Goal: Book appointment/travel/reservation

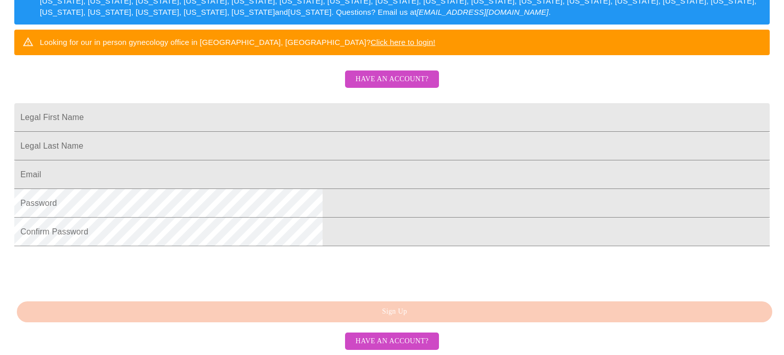
scroll to position [267, 0]
click at [269, 103] on input "Legal First Name" at bounding box center [392, 117] width 756 height 29
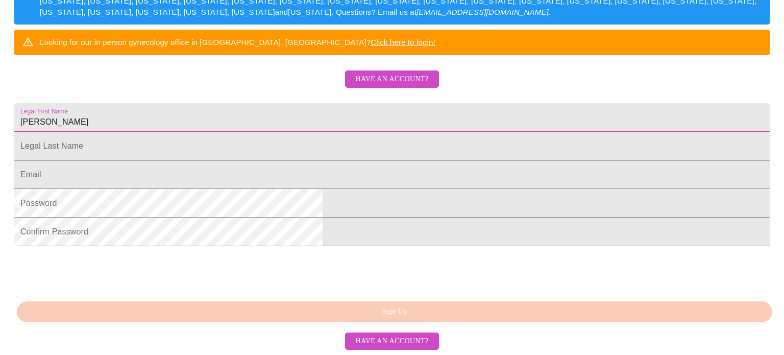
type input "[PERSON_NAME]"
click at [256, 132] on input "Legal First Name" at bounding box center [392, 146] width 756 height 29
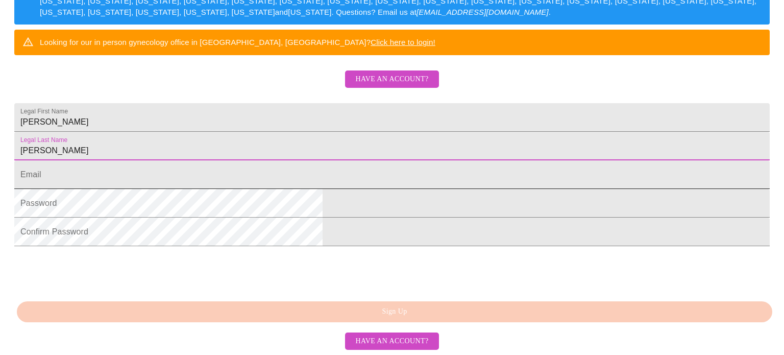
type input "[PERSON_NAME]"
click at [257, 160] on input "Legal First Name" at bounding box center [392, 174] width 756 height 29
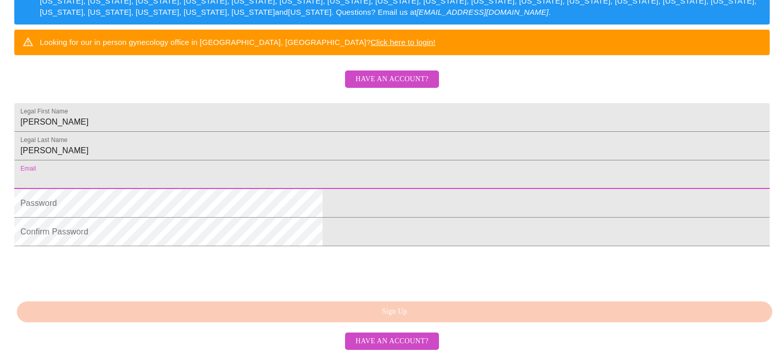
type input "[EMAIL_ADDRESS][DOMAIN_NAME]"
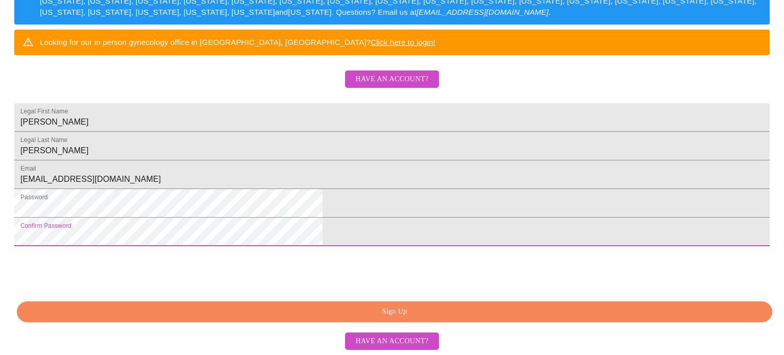
click at [374, 313] on span "Sign Up" at bounding box center [395, 311] width 732 height 13
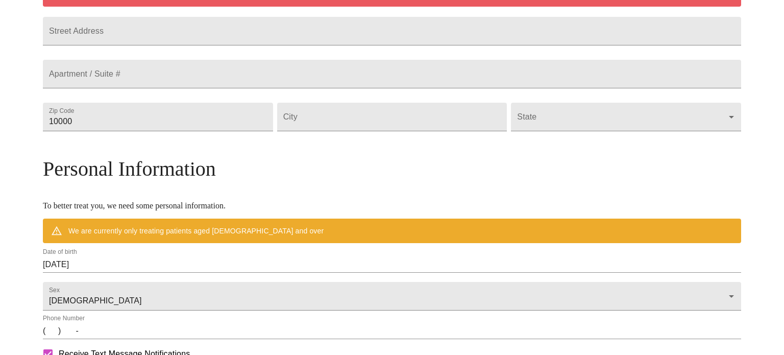
scroll to position [227, 0]
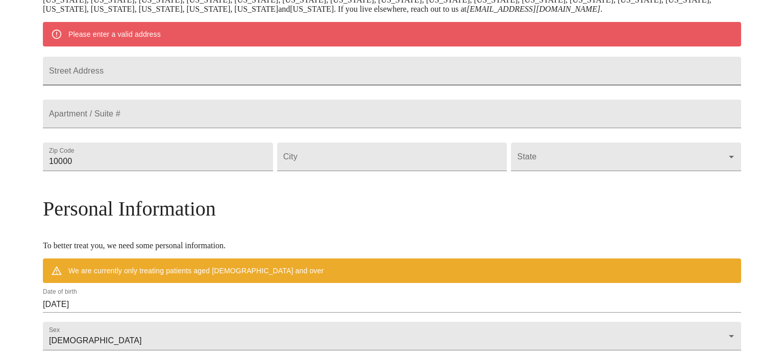
click at [269, 73] on input "Street Address" at bounding box center [392, 71] width 699 height 29
type input "[STREET_ADDRESS]"
type input "80210"
click at [394, 171] on input "Street Address" at bounding box center [392, 156] width 230 height 29
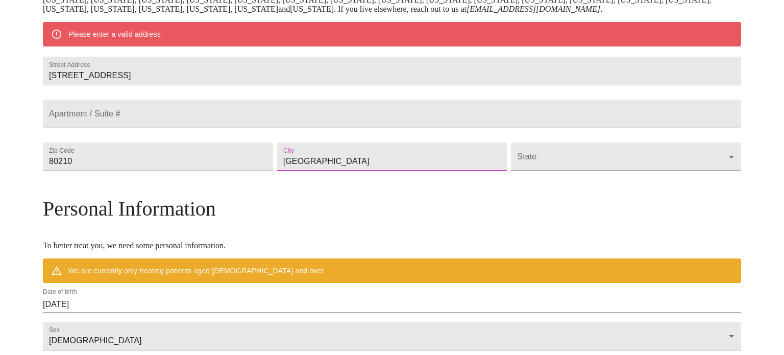
type input "[GEOGRAPHIC_DATA]"
click at [528, 179] on body "MyMenopauseRx Welcome to MyMenopauseRx Since it's your first time here, you'll …" at bounding box center [392, 175] width 776 height 796
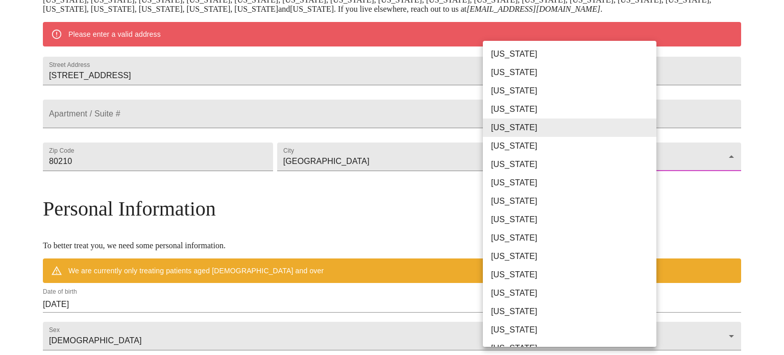
click at [508, 150] on li "[US_STATE]" at bounding box center [570, 146] width 174 height 18
type input "[US_STATE]"
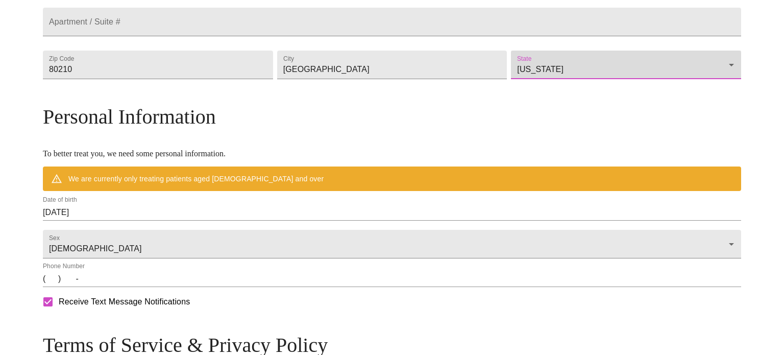
scroll to position [292, 0]
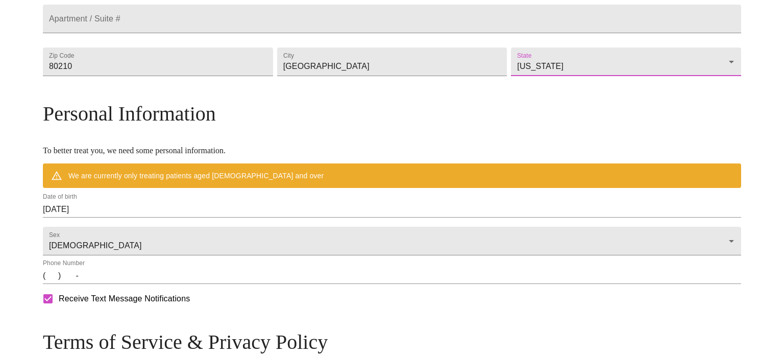
click at [269, 218] on input "[DATE]" at bounding box center [392, 209] width 699 height 16
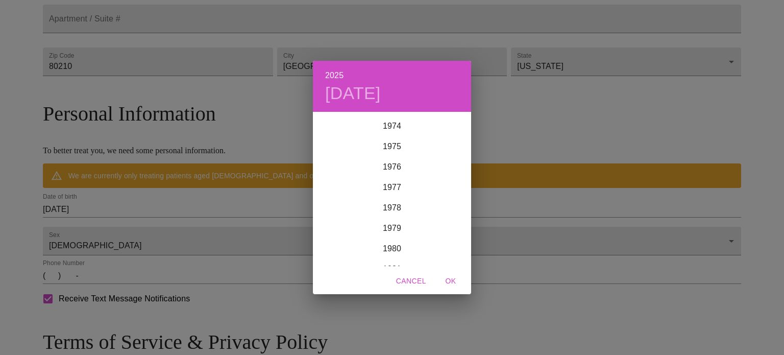
scroll to position [1530, 0]
click at [398, 226] on div "1979" at bounding box center [392, 227] width 158 height 20
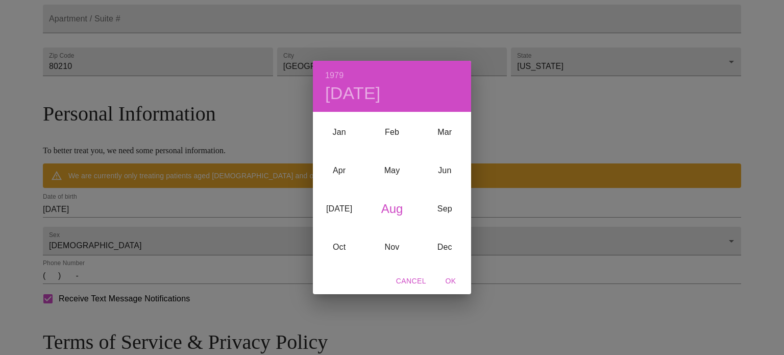
click at [449, 279] on span "OK" at bounding box center [451, 281] width 25 height 13
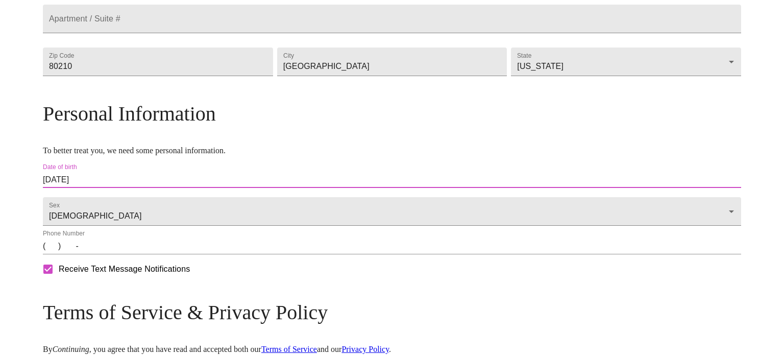
click at [135, 188] on input "[DATE]" at bounding box center [392, 180] width 699 height 16
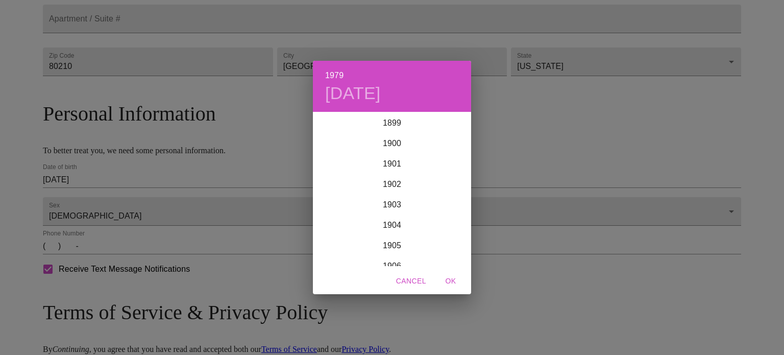
scroll to position [1573, 0]
click at [450, 280] on span "OK" at bounding box center [451, 281] width 25 height 13
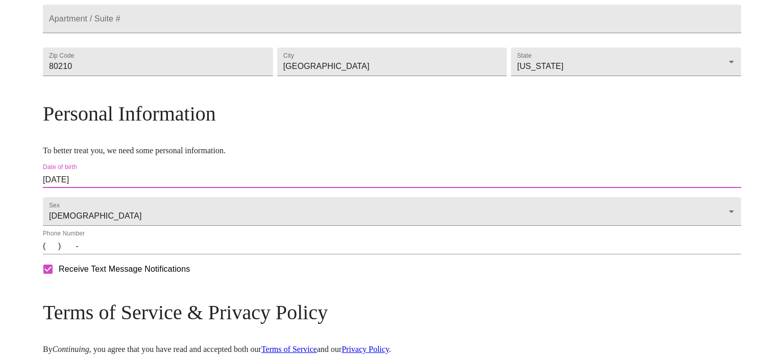
click at [150, 188] on input "[DATE]" at bounding box center [392, 180] width 699 height 16
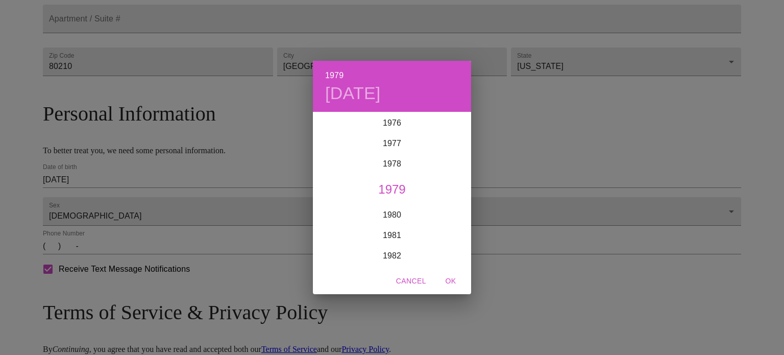
click at [381, 92] on h4 "[DATE]" at bounding box center [353, 93] width 56 height 21
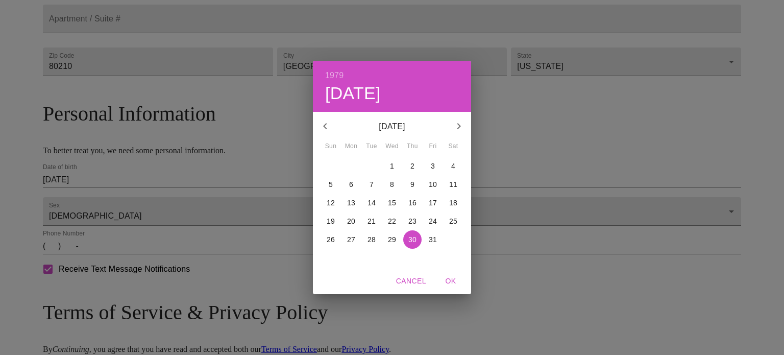
click at [328, 126] on icon "button" at bounding box center [325, 126] width 12 height 12
click at [350, 189] on p "7" at bounding box center [351, 184] width 4 height 10
click at [449, 283] on span "OK" at bounding box center [451, 281] width 25 height 13
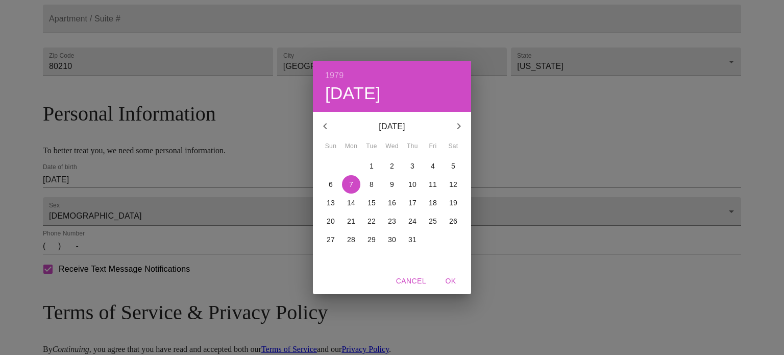
type input "[DATE]"
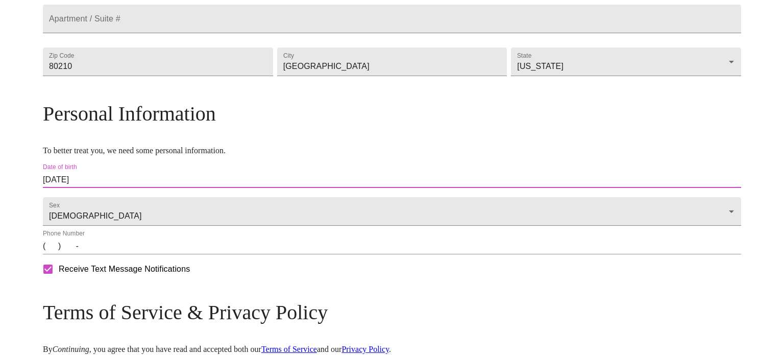
click at [136, 254] on input "(   )    -" at bounding box center [392, 246] width 699 height 16
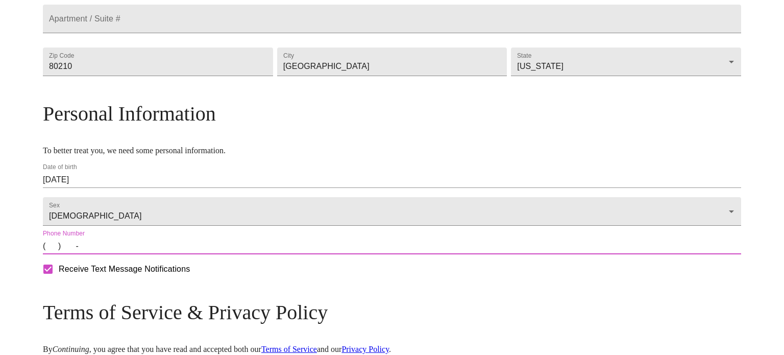
type input "[PHONE_NUMBER]"
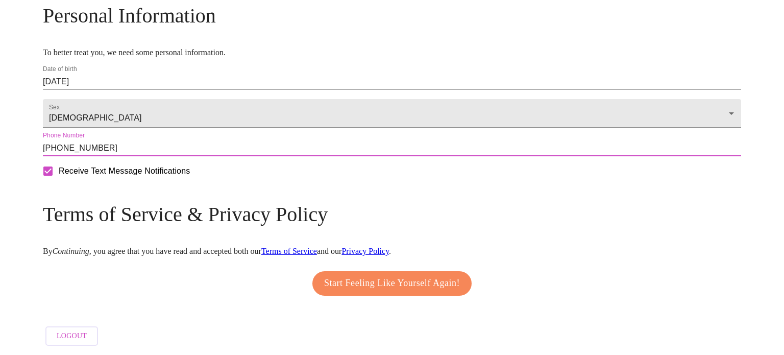
click at [190, 172] on span "Receive Text Message Notifications" at bounding box center [124, 171] width 131 height 12
click at [59, 172] on input "Receive Text Message Notifications" at bounding box center [47, 170] width 21 height 21
checkbox input "false"
click at [422, 275] on span "Start Feeling Like Yourself Again!" at bounding box center [392, 283] width 136 height 16
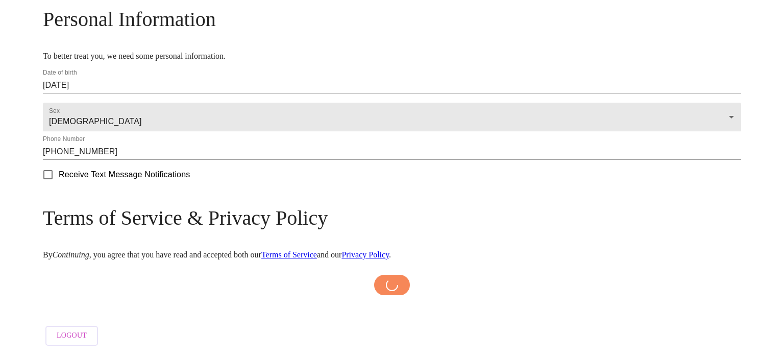
scroll to position [414, 0]
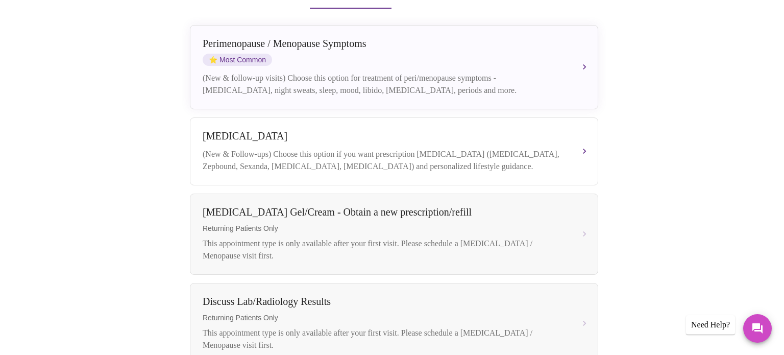
scroll to position [247, 0]
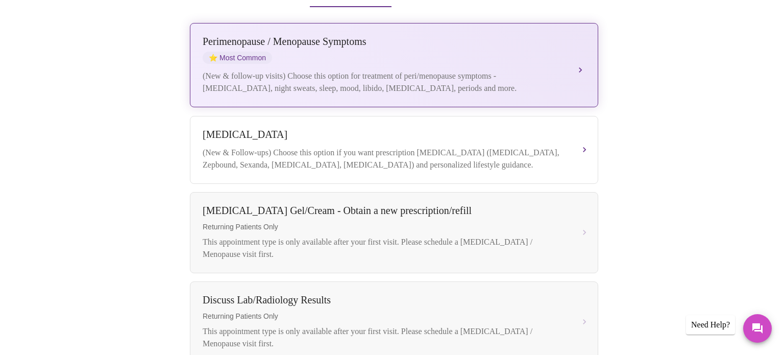
click at [349, 36] on div "Perimenopause / Menopause Symptoms" at bounding box center [384, 42] width 363 height 12
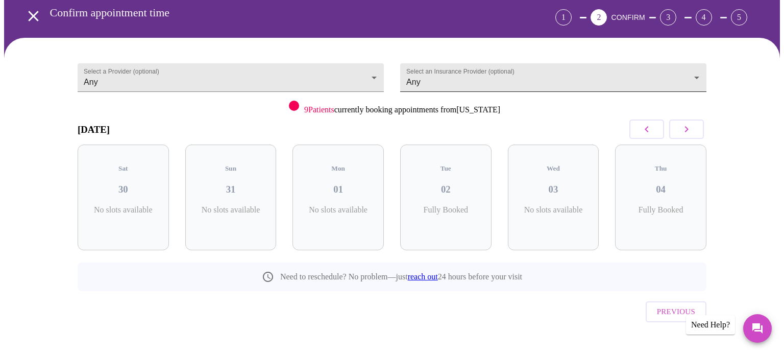
click at [446, 75] on body "MyMenopauseRx Appointments Messaging Labs Uploads Medications Community Refer a…" at bounding box center [392, 166] width 776 height 415
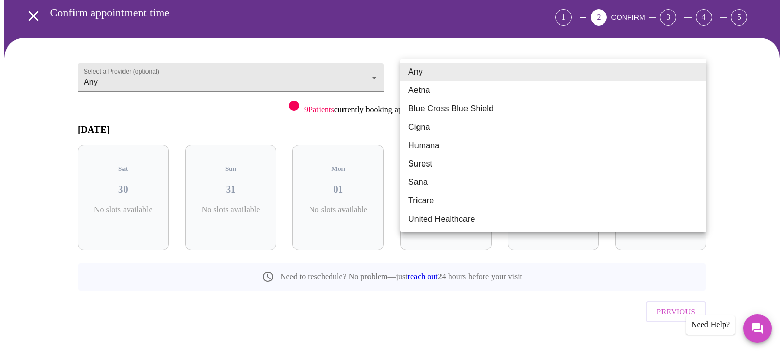
click at [436, 223] on li "United Healthcare" at bounding box center [553, 219] width 306 height 18
type input "United Healthcare"
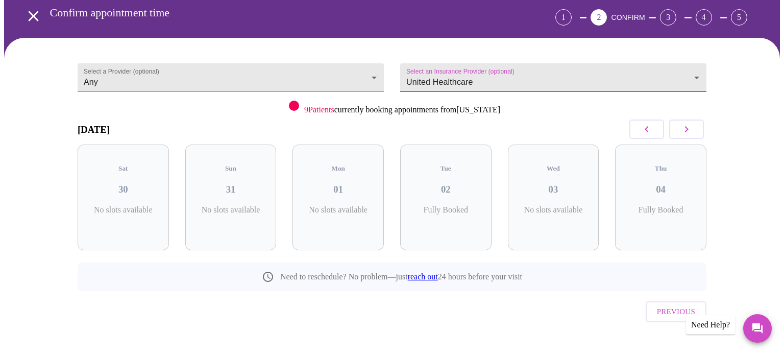
click at [688, 132] on icon "button" at bounding box center [687, 129] width 12 height 12
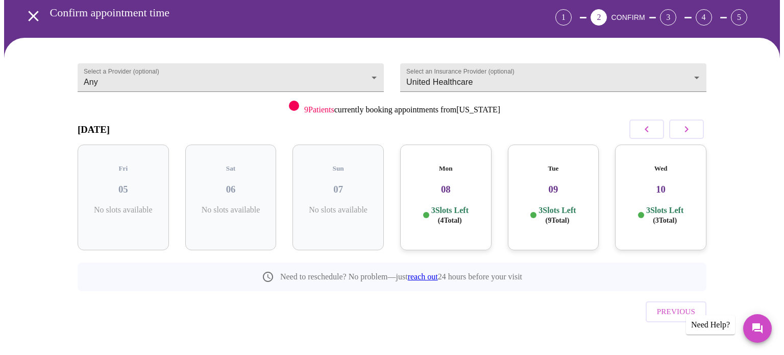
click at [434, 184] on h3 "08" at bounding box center [446, 189] width 75 height 11
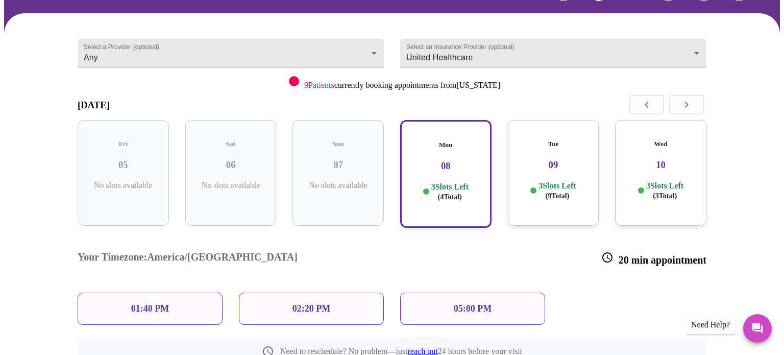
scroll to position [70, 0]
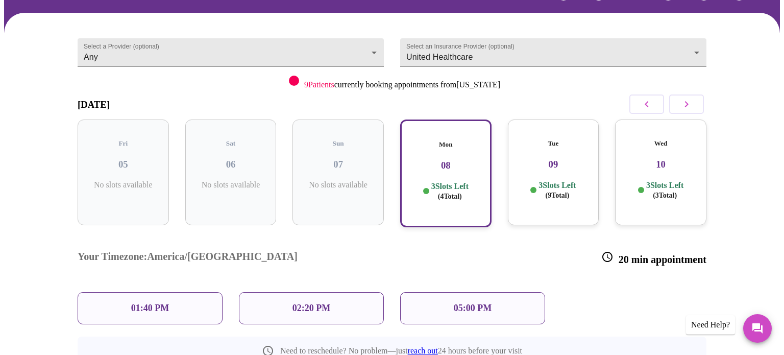
click at [446, 292] on div "05:00 PM" at bounding box center [472, 308] width 145 height 32
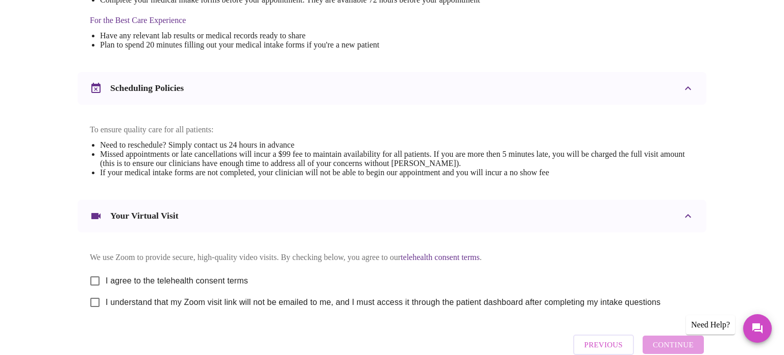
scroll to position [333, 0]
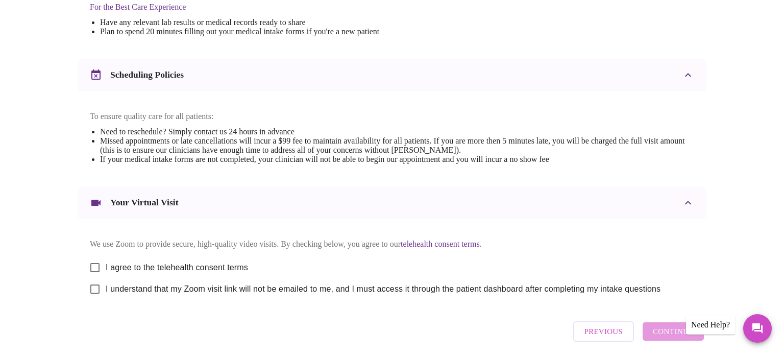
click at [96, 276] on input "I agree to the telehealth consent terms" at bounding box center [94, 267] width 21 height 21
checkbox input "true"
click at [94, 300] on input "I understand that my Zoom visit link will not be emailed to me, and I must acce…" at bounding box center [94, 288] width 21 height 21
checkbox input "true"
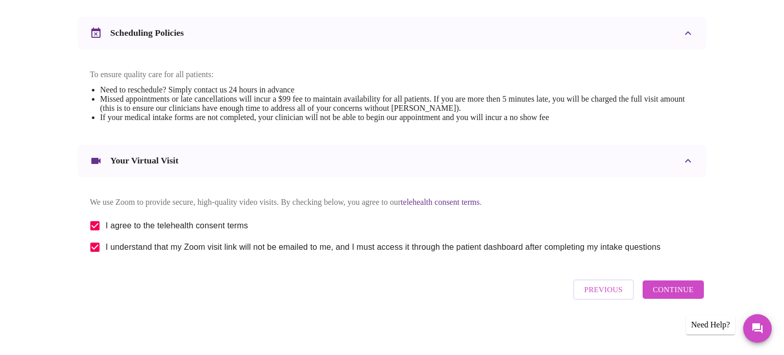
scroll to position [385, 0]
click at [664, 292] on span "Continue" at bounding box center [673, 289] width 41 height 13
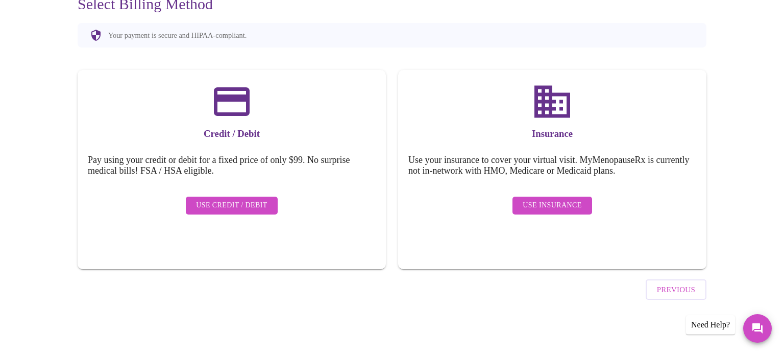
scroll to position [79, 0]
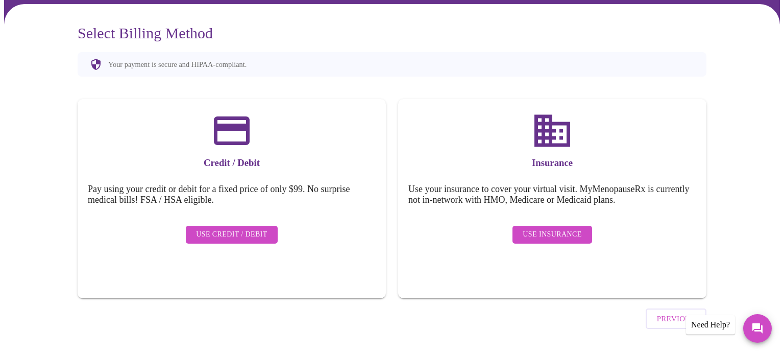
click at [537, 230] on span "Use Insurance" at bounding box center [552, 234] width 59 height 13
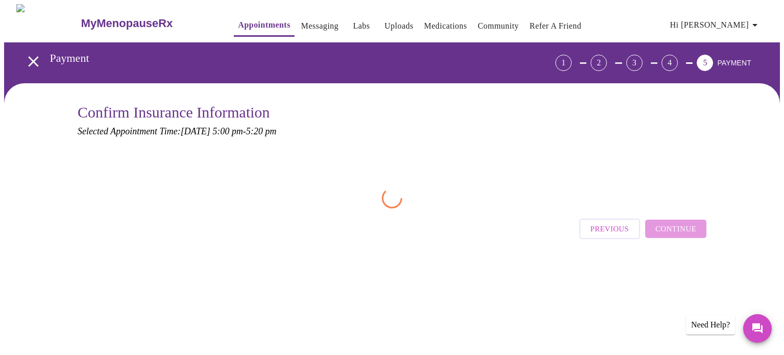
scroll to position [0, 0]
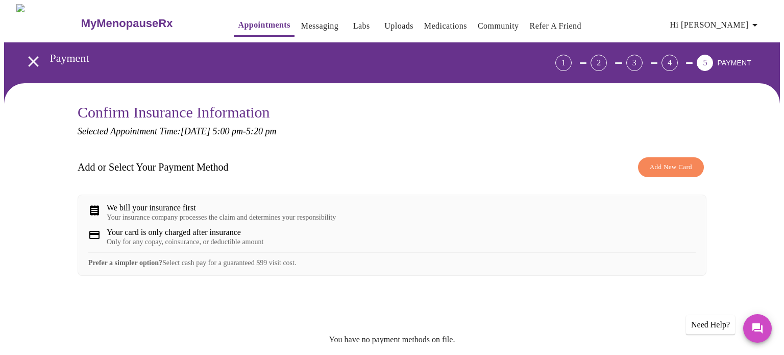
click at [659, 169] on span "Add New Card" at bounding box center [671, 167] width 42 height 12
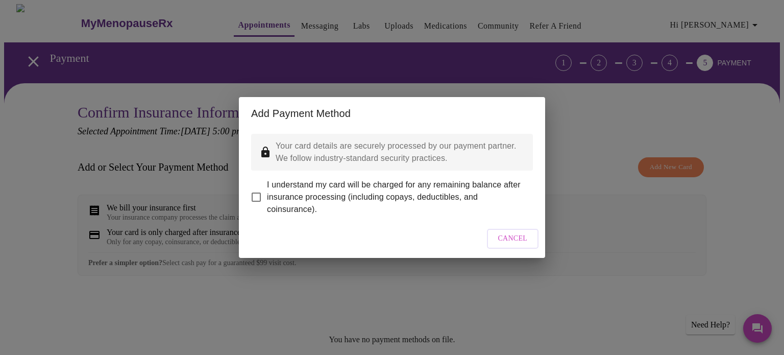
click at [257, 190] on input "I understand my card will be charged for any remaining balance after insurance …" at bounding box center [256, 196] width 21 height 21
checkbox input "true"
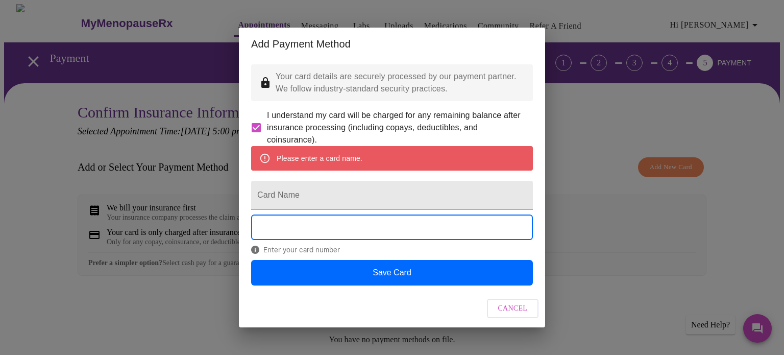
click at [309, 200] on input "Card Name" at bounding box center [392, 195] width 282 height 29
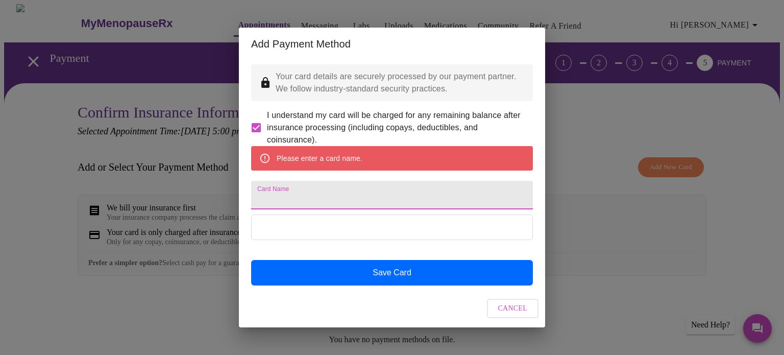
type input "6"
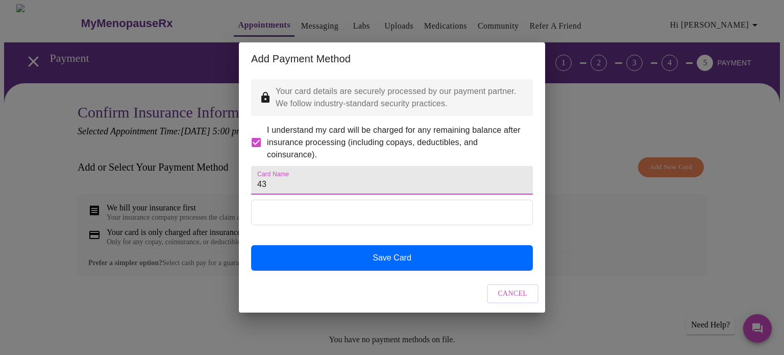
type input "4"
type input "[PERSON_NAME]"
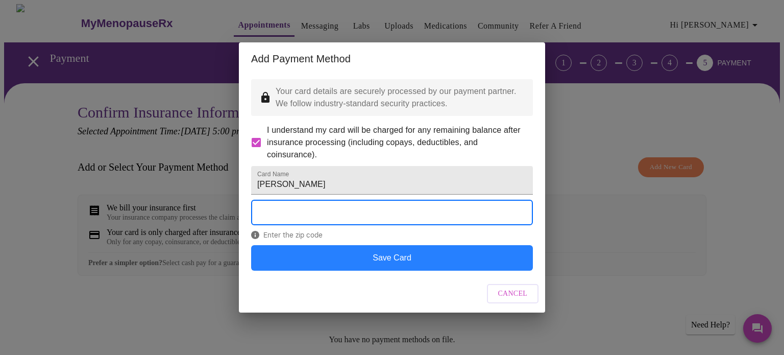
click at [354, 264] on button "Save Card" at bounding box center [392, 258] width 282 height 26
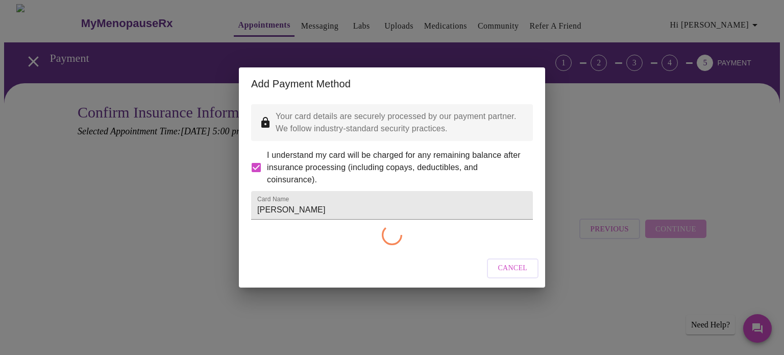
checkbox input "false"
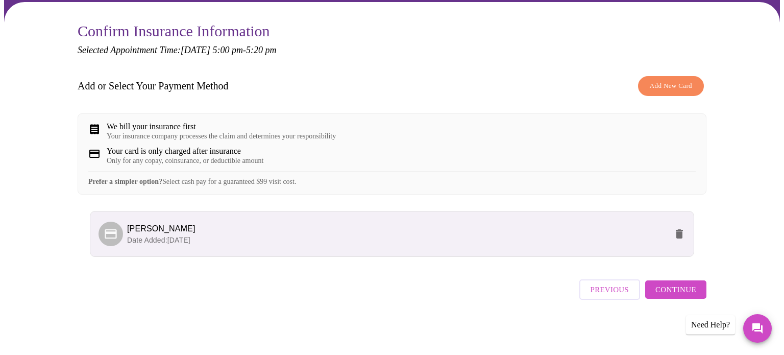
scroll to position [88, 0]
click at [184, 122] on div "We bill your insurance first" at bounding box center [221, 126] width 229 height 9
click at [685, 296] on span "Continue" at bounding box center [676, 289] width 41 height 13
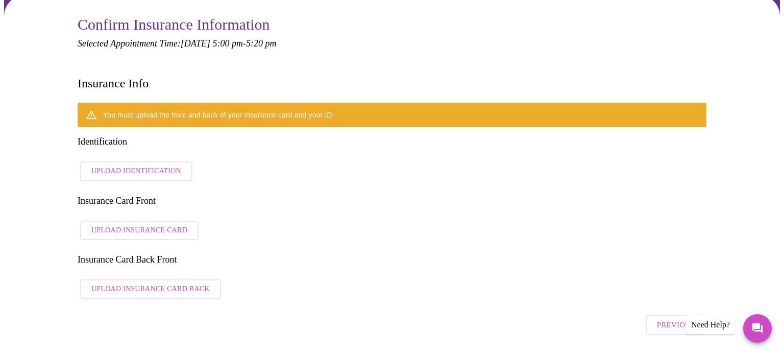
click at [174, 224] on span "Upload Insurance Card" at bounding box center [139, 230] width 96 height 13
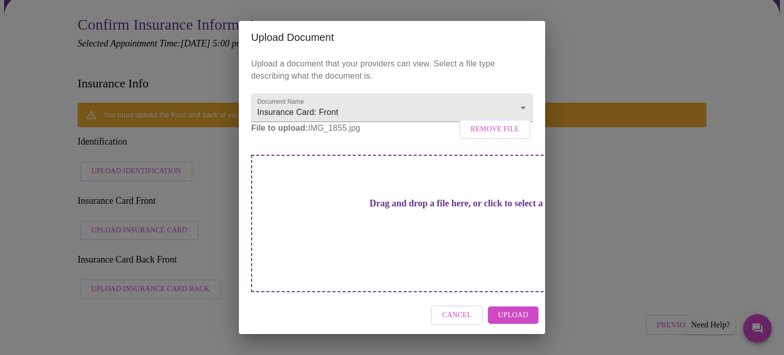
click at [518, 309] on span "Upload" at bounding box center [513, 315] width 30 height 13
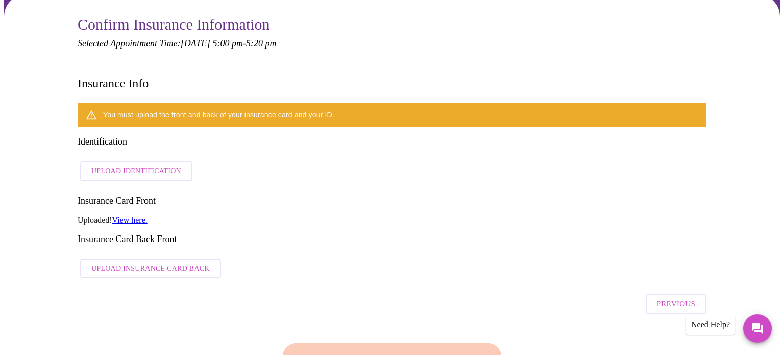
click at [99, 234] on h3 "Insurance Card Back Front" at bounding box center [392, 239] width 629 height 11
click at [106, 263] on span "Upload Insurance Card Back" at bounding box center [150, 269] width 118 height 13
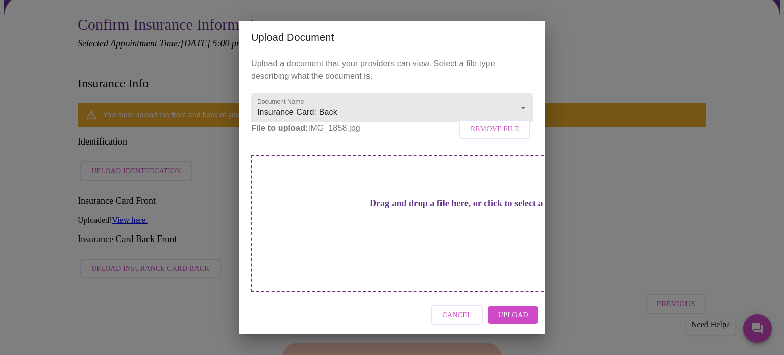
click at [517, 309] on span "Upload" at bounding box center [513, 315] width 30 height 13
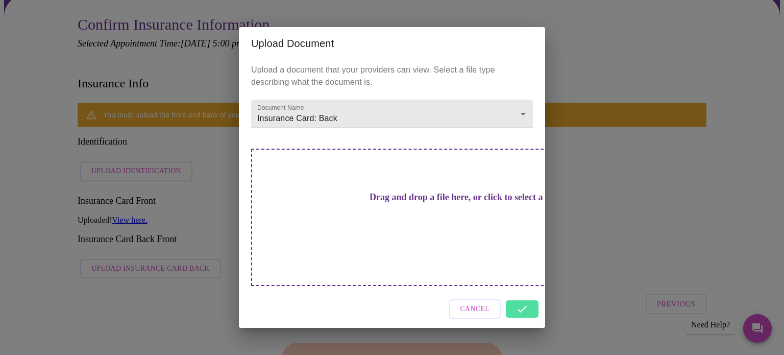
click at [523, 290] on div "Cancel" at bounding box center [392, 309] width 306 height 38
click at [197, 293] on div "Upload Document Upload a document that your providers can view. Select a file t…" at bounding box center [392, 177] width 784 height 355
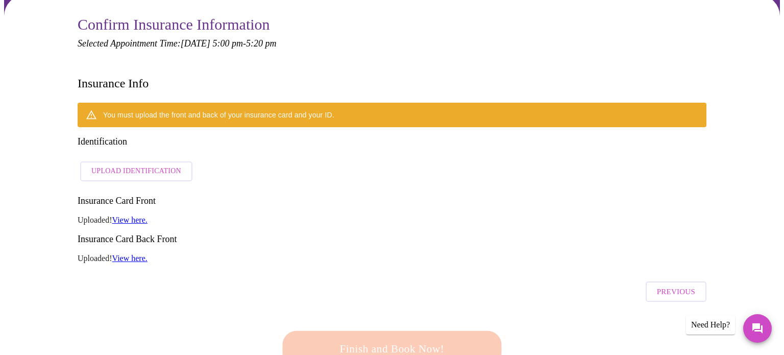
click at [128, 165] on span "Upload Identification" at bounding box center [136, 171] width 90 height 13
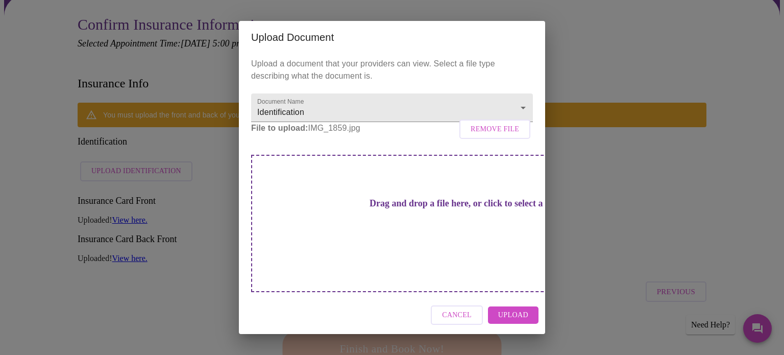
click at [525, 309] on span "Upload" at bounding box center [513, 315] width 30 height 13
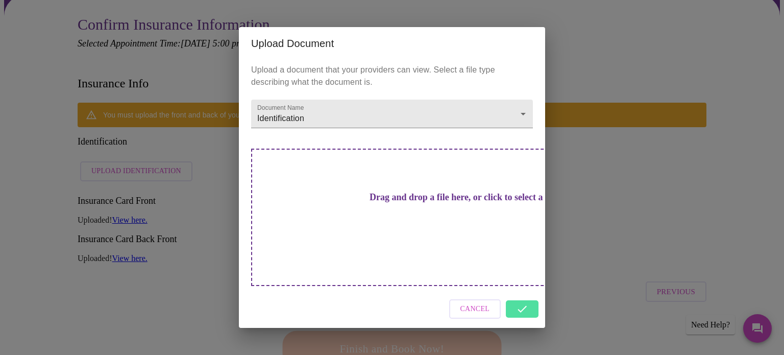
click at [604, 101] on div "Upload Document Upload a document that your providers can view. Select a file t…" at bounding box center [392, 177] width 784 height 355
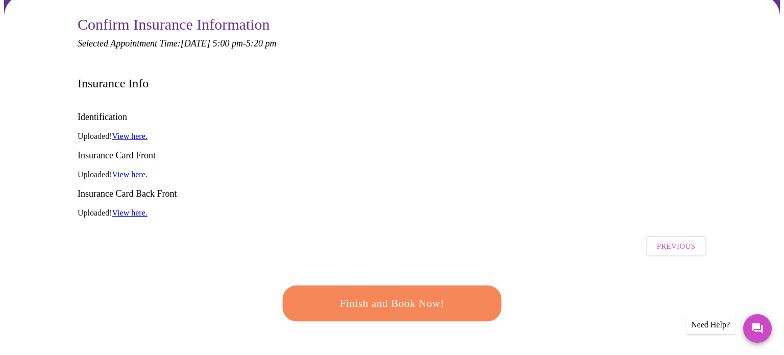
click at [348, 294] on span "Finish and Book Now!" at bounding box center [392, 303] width 189 height 19
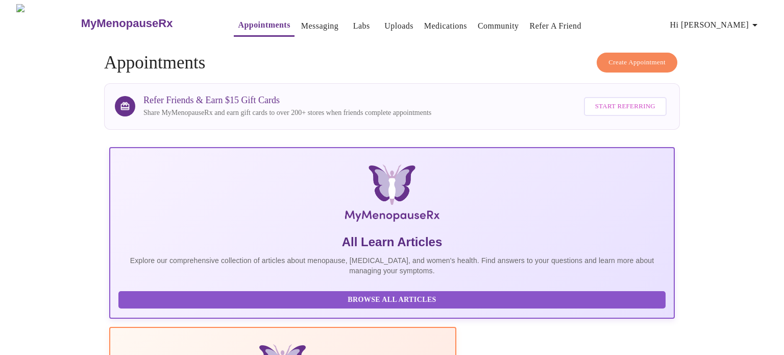
click at [748, 18] on span "Hi [PERSON_NAME]" at bounding box center [716, 25] width 91 height 14
click at [735, 39] on li "Billing" at bounding box center [736, 40] width 47 height 18
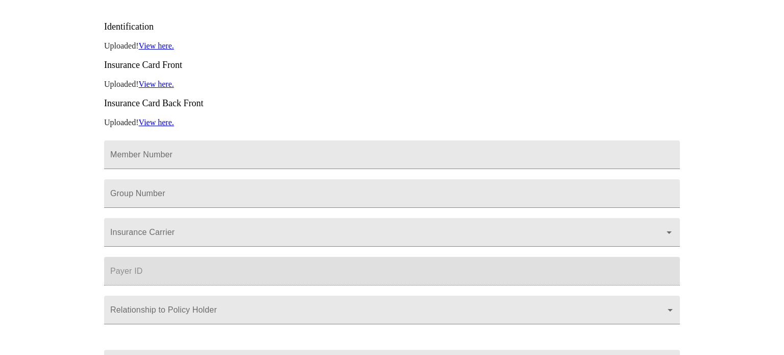
scroll to position [219, 0]
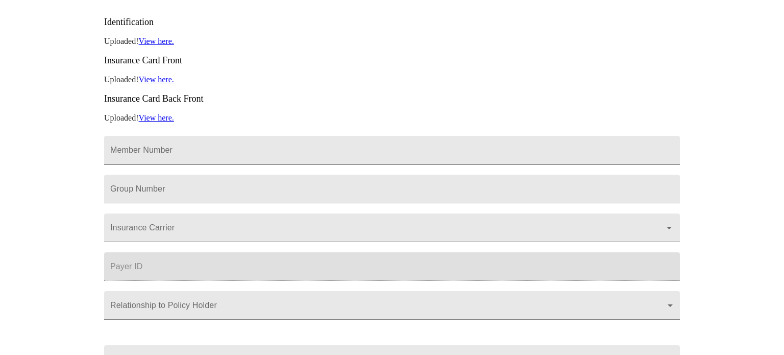
click at [227, 136] on input "Member Number" at bounding box center [392, 150] width 576 height 29
type input "57449678200"
click at [200, 175] on input "Member Number" at bounding box center [392, 189] width 576 height 29
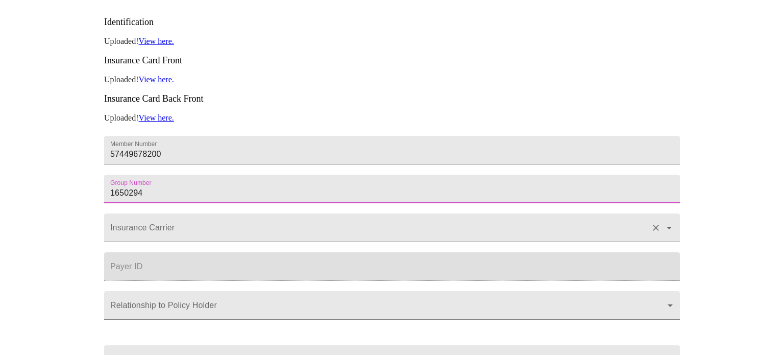
click at [168, 223] on form "Insurance Carrier" at bounding box center [392, 227] width 576 height 39
type input "1650294"
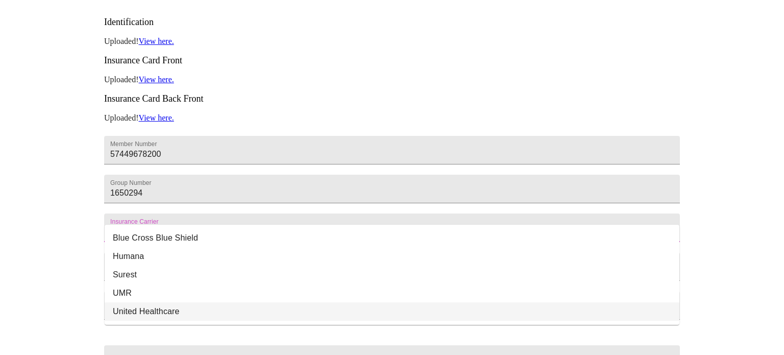
click at [175, 306] on li "United Healthcare" at bounding box center [392, 311] width 575 height 18
type input "United Healthcare"
type input "87726"
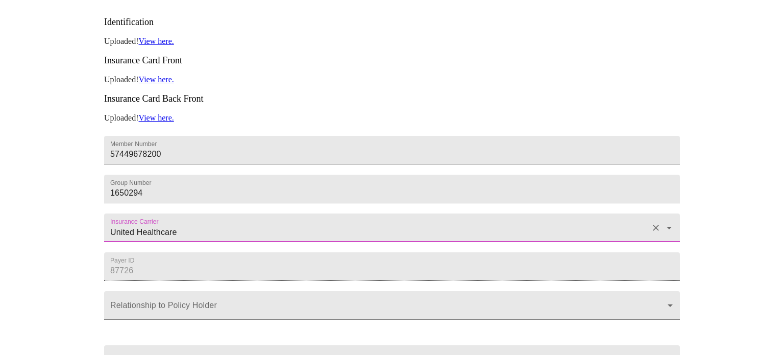
type input "United Healthcare"
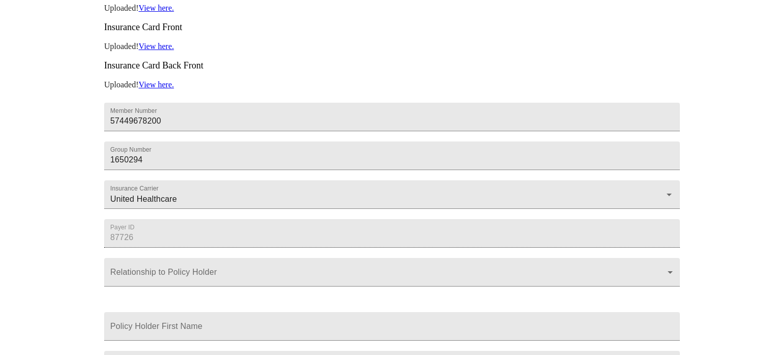
scroll to position [253, 0]
click at [178, 271] on body "MyMenopauseRx Appointments Messaging Labs Uploads Medications Community Refer a…" at bounding box center [392, 81] width 776 height 660
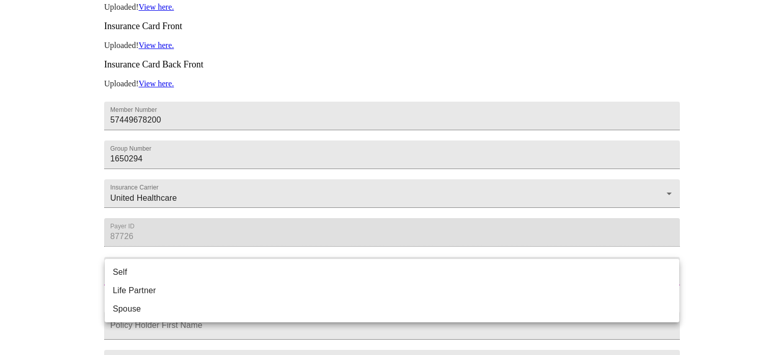
click at [173, 273] on li "Self" at bounding box center [392, 272] width 575 height 18
type input "Self"
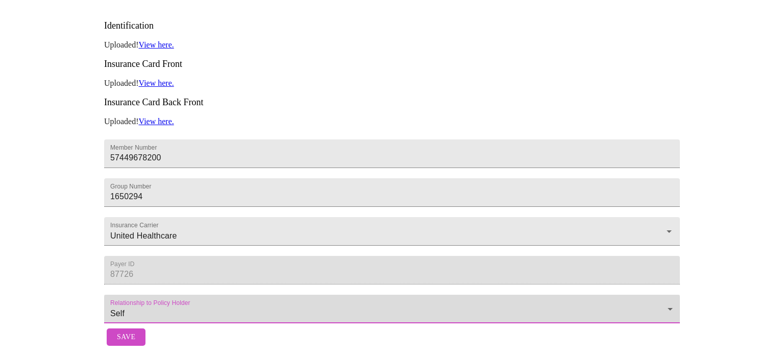
scroll to position [232, 0]
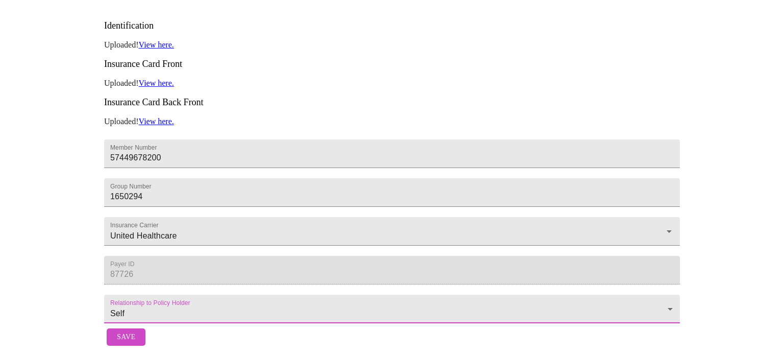
click at [169, 296] on body "MyMenopauseRx Appointments Messaging Labs Uploads Medications Community Refer a…" at bounding box center [392, 70] width 776 height 562
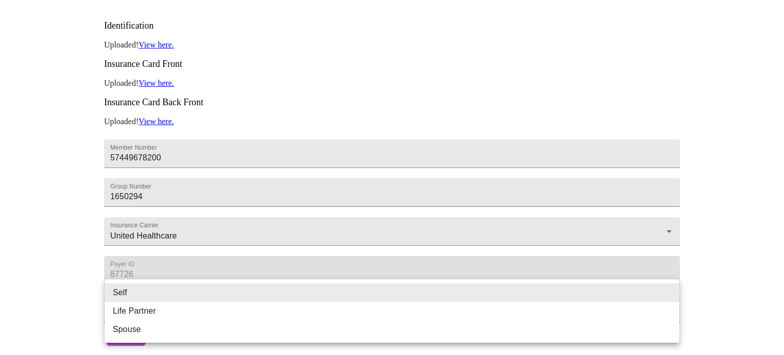
click at [169, 296] on li "Self" at bounding box center [392, 292] width 575 height 18
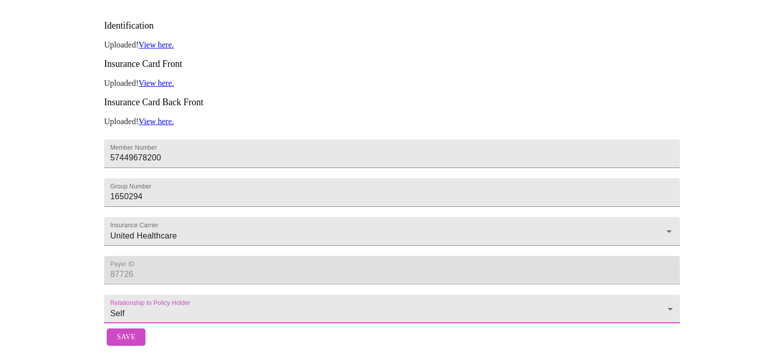
click at [132, 331] on span "Save" at bounding box center [126, 337] width 18 height 13
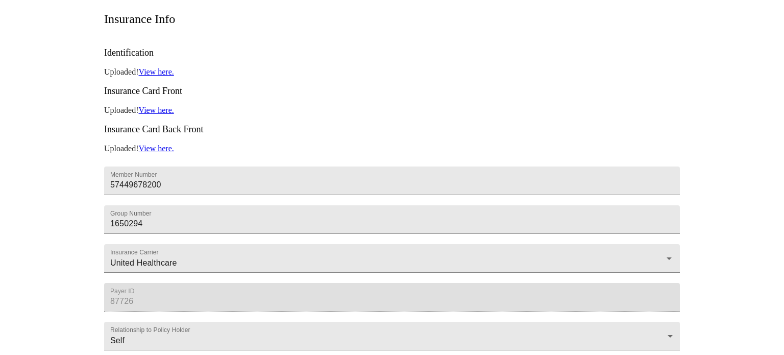
scroll to position [232, 0]
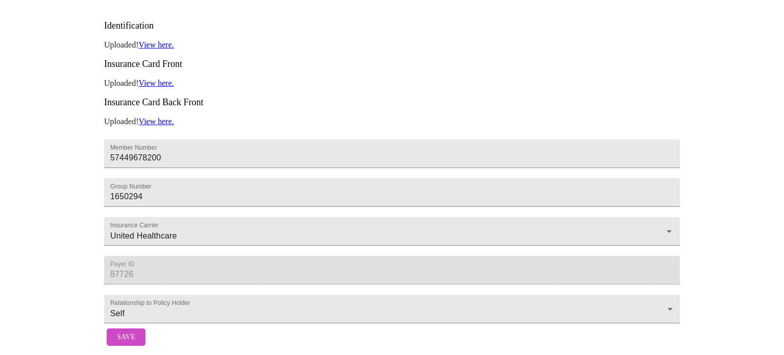
click at [136, 329] on button "Save" at bounding box center [126, 337] width 39 height 18
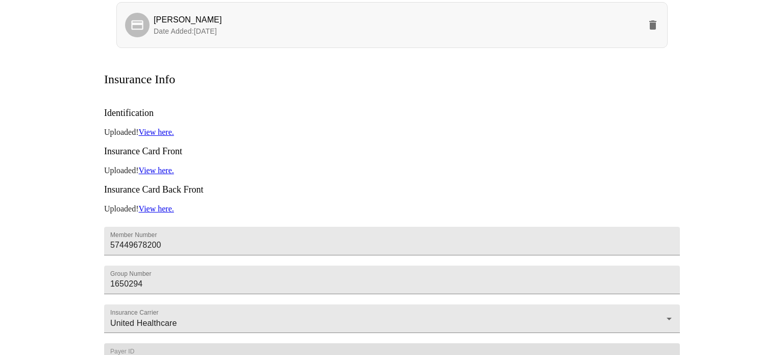
scroll to position [232, 0]
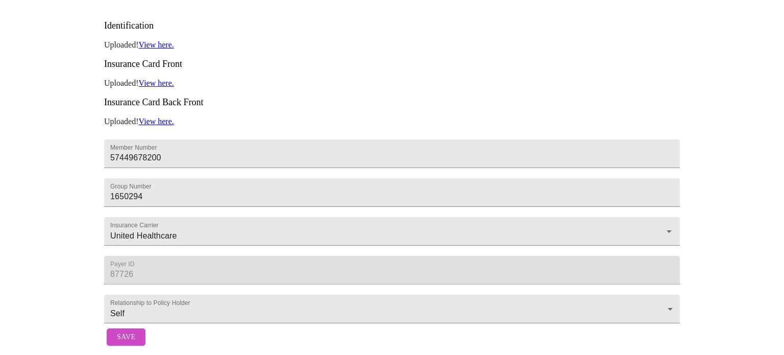
click at [121, 333] on span "Save" at bounding box center [126, 337] width 18 height 13
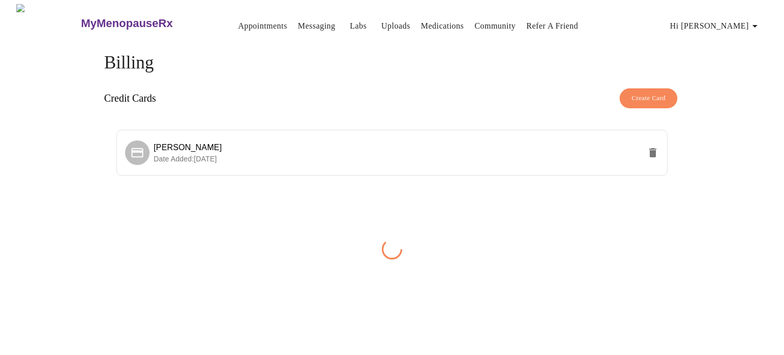
scroll to position [0, 0]
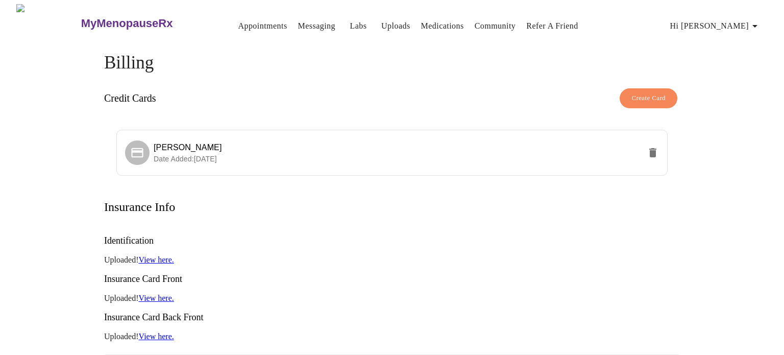
click at [491, 26] on link "Community" at bounding box center [495, 26] width 41 height 14
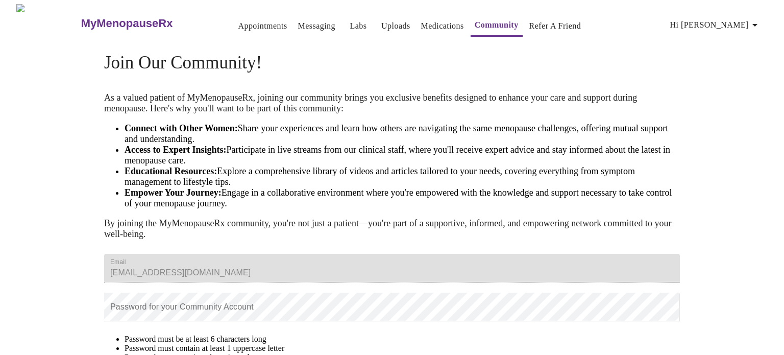
click at [238, 22] on link "Appointments" at bounding box center [262, 26] width 49 height 14
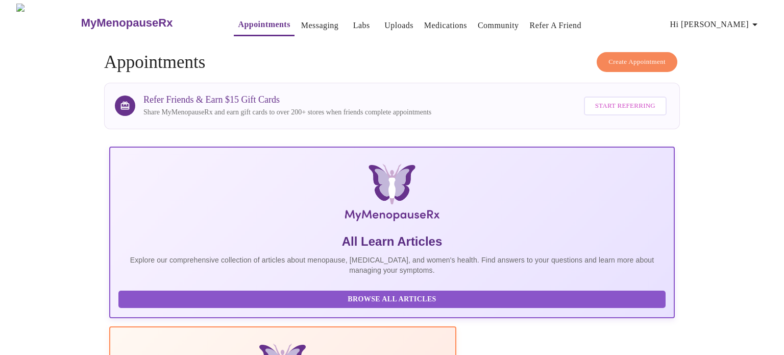
scroll to position [2, 0]
